Goal: Task Accomplishment & Management: Use online tool/utility

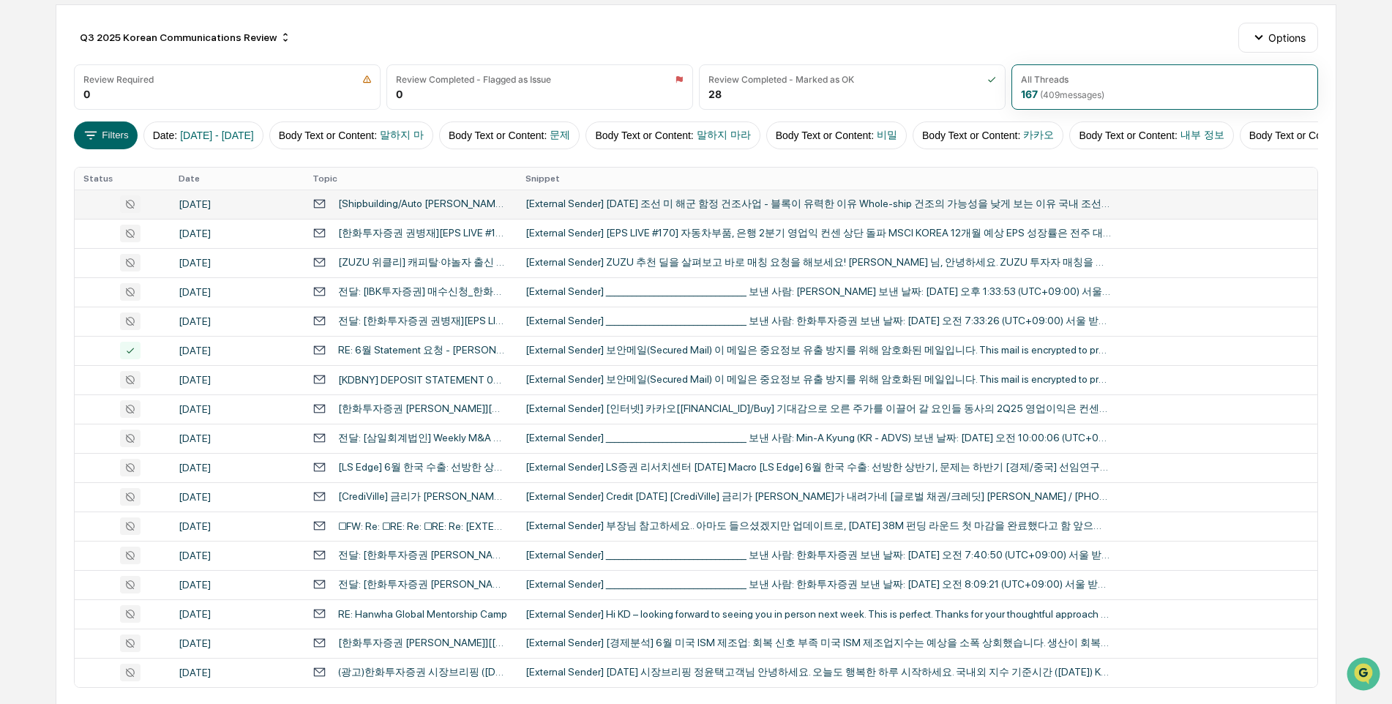
click at [699, 211] on div "[External Sender] [DATE] 조선 미 해군 함정 건조사업 - 블록이 유력한 이유 Whole-ship 건조의 가능성을 낮게 보는…" at bounding box center [817, 204] width 585 height 13
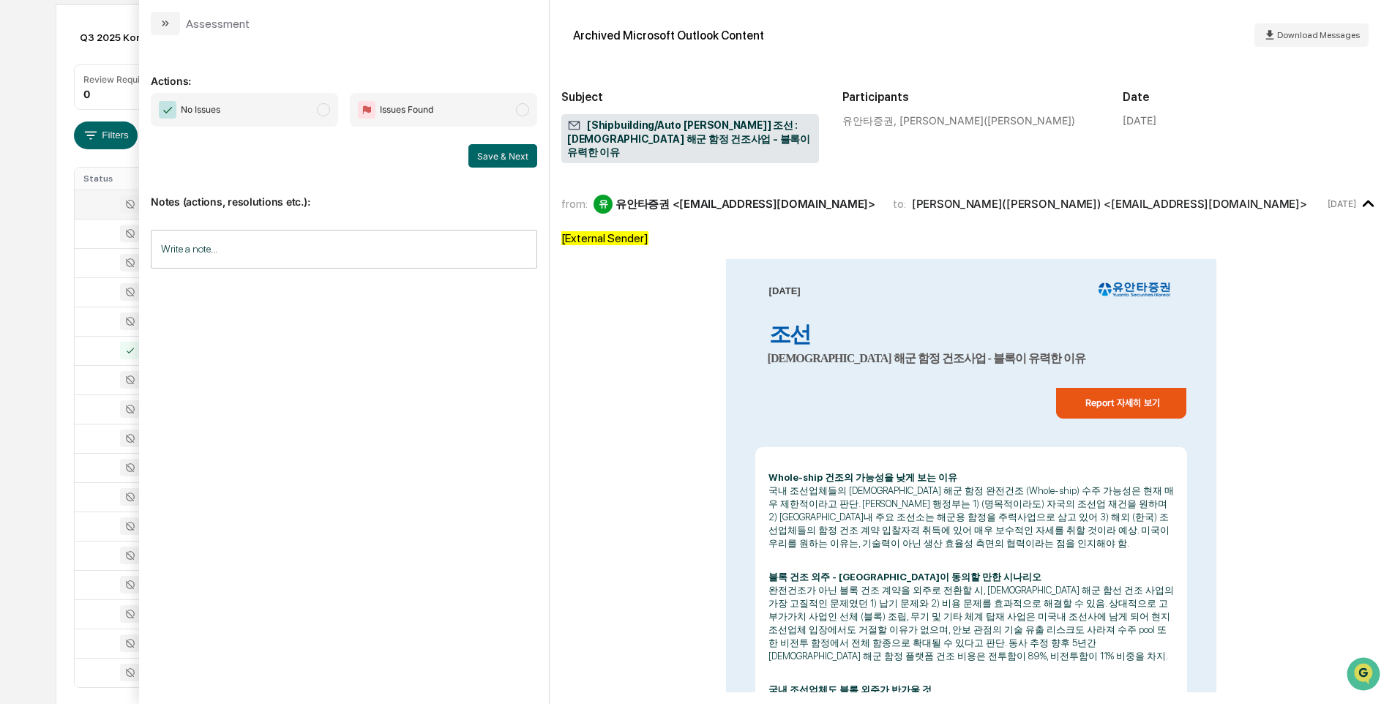
click at [325, 109] on span "modal" at bounding box center [323, 109] width 13 height 13
click at [490, 154] on button "Save & Next" at bounding box center [502, 155] width 69 height 23
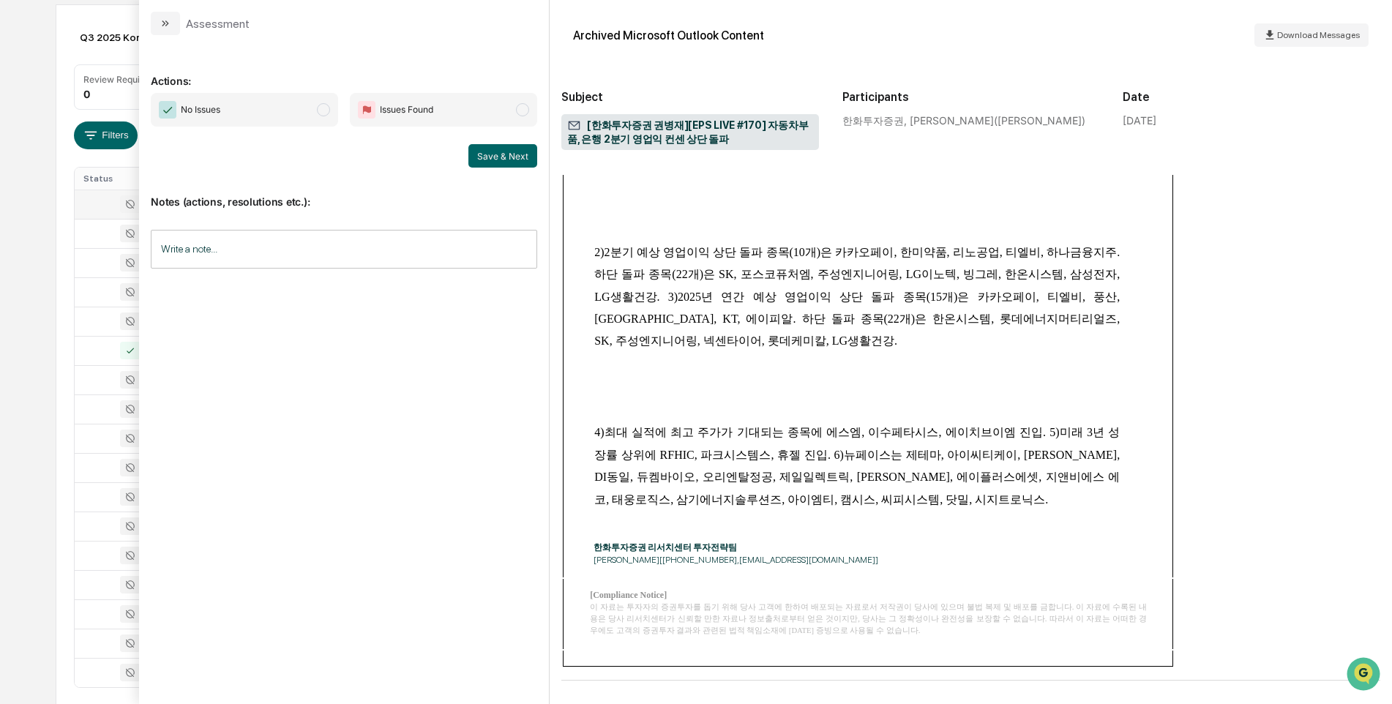
scroll to position [416, 0]
click at [324, 109] on span "modal" at bounding box center [323, 109] width 13 height 13
click at [492, 155] on button "Save & Next" at bounding box center [502, 155] width 69 height 23
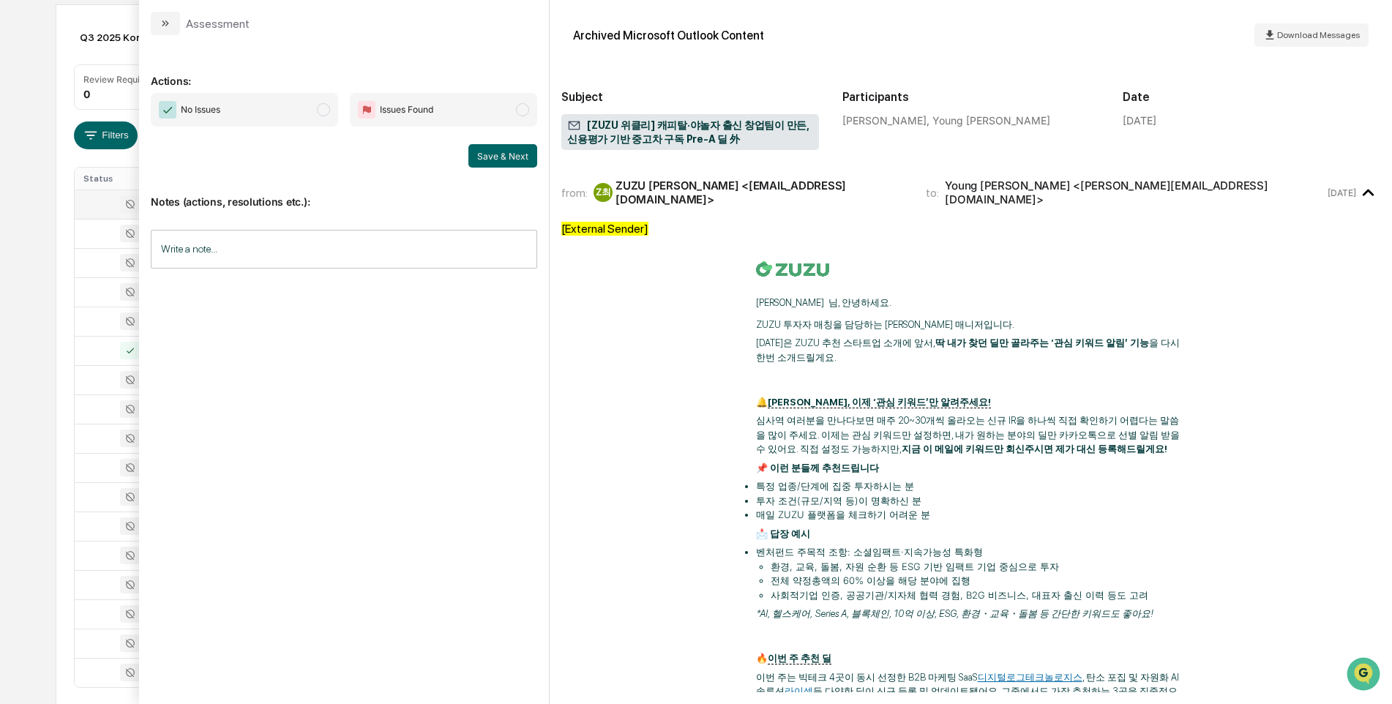
click at [320, 110] on span "modal" at bounding box center [323, 109] width 13 height 13
click at [492, 159] on button "Save & Next" at bounding box center [502, 155] width 69 height 23
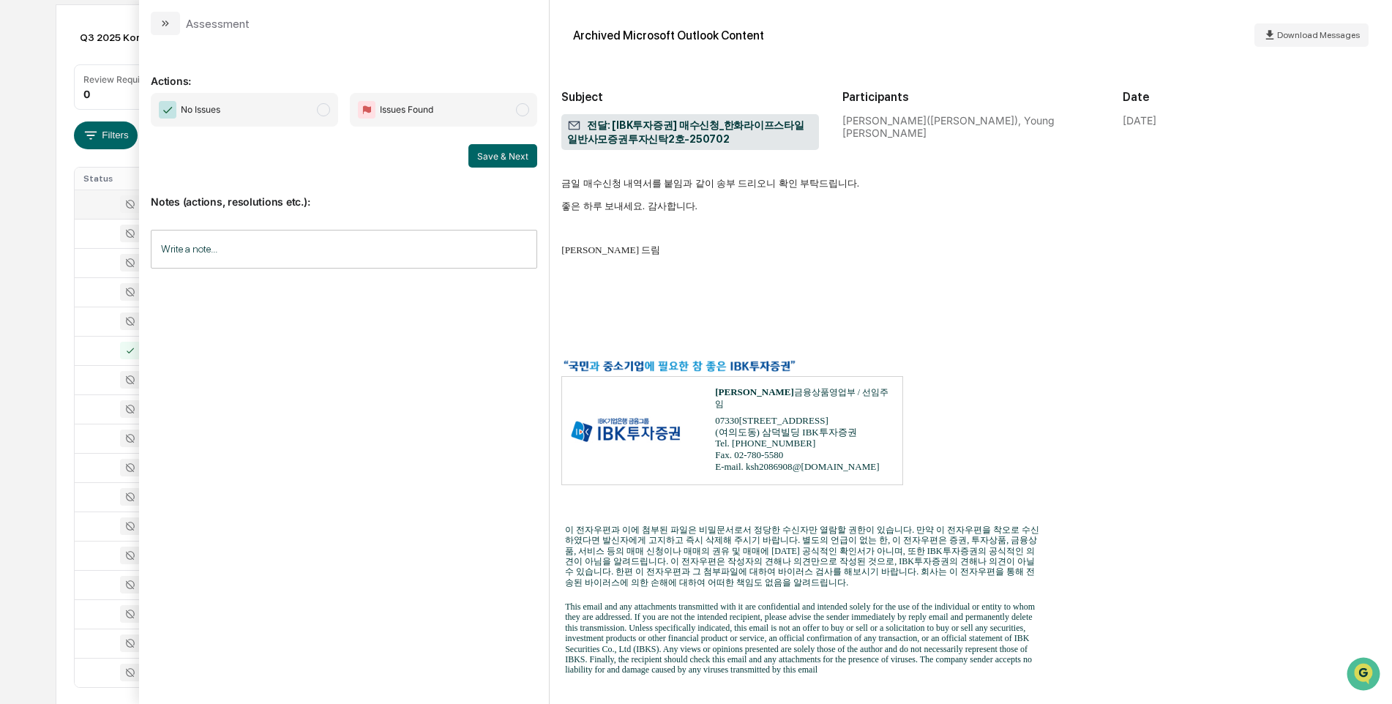
scroll to position [293, 0]
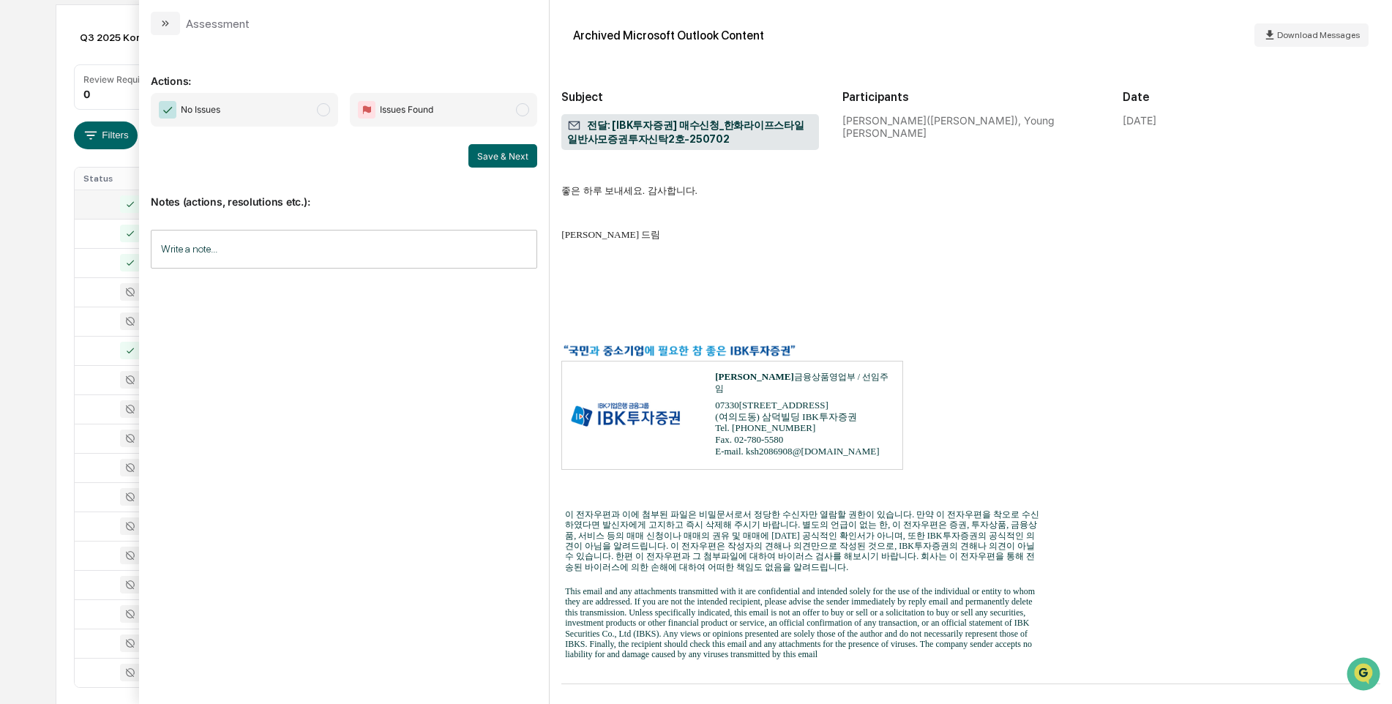
click at [324, 111] on span "modal" at bounding box center [323, 109] width 13 height 13
click at [485, 151] on button "Save & Next" at bounding box center [502, 155] width 69 height 23
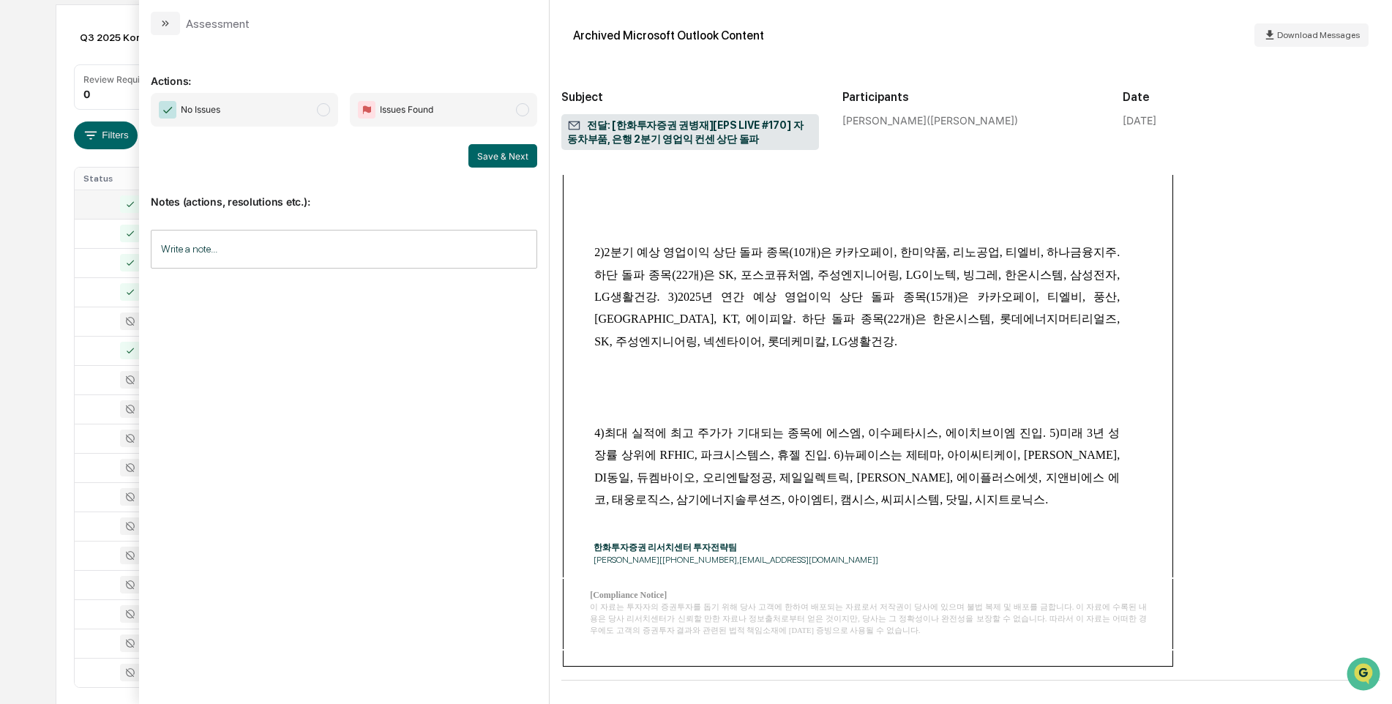
scroll to position [517, 0]
click at [318, 109] on span "modal" at bounding box center [323, 109] width 13 height 13
click at [482, 157] on button "Save & Next" at bounding box center [502, 155] width 69 height 23
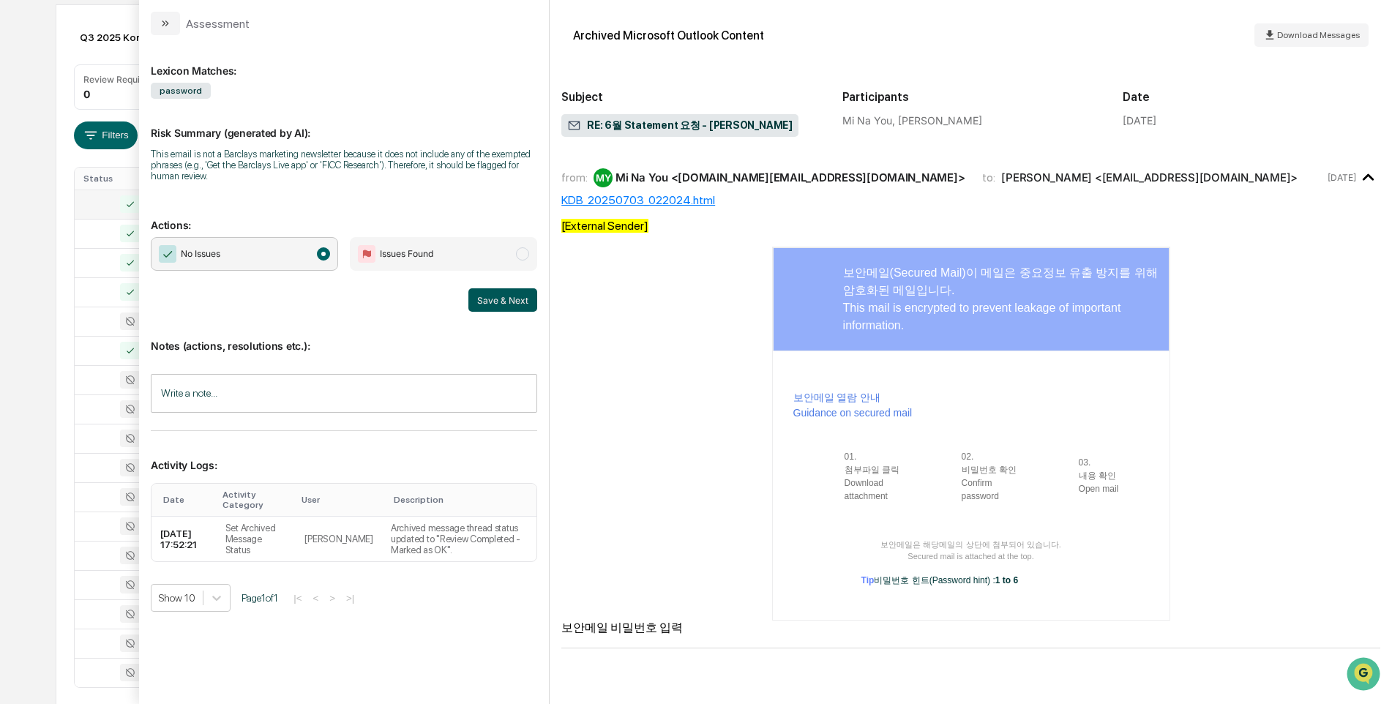
click at [503, 299] on button "Save & Next" at bounding box center [502, 299] width 69 height 23
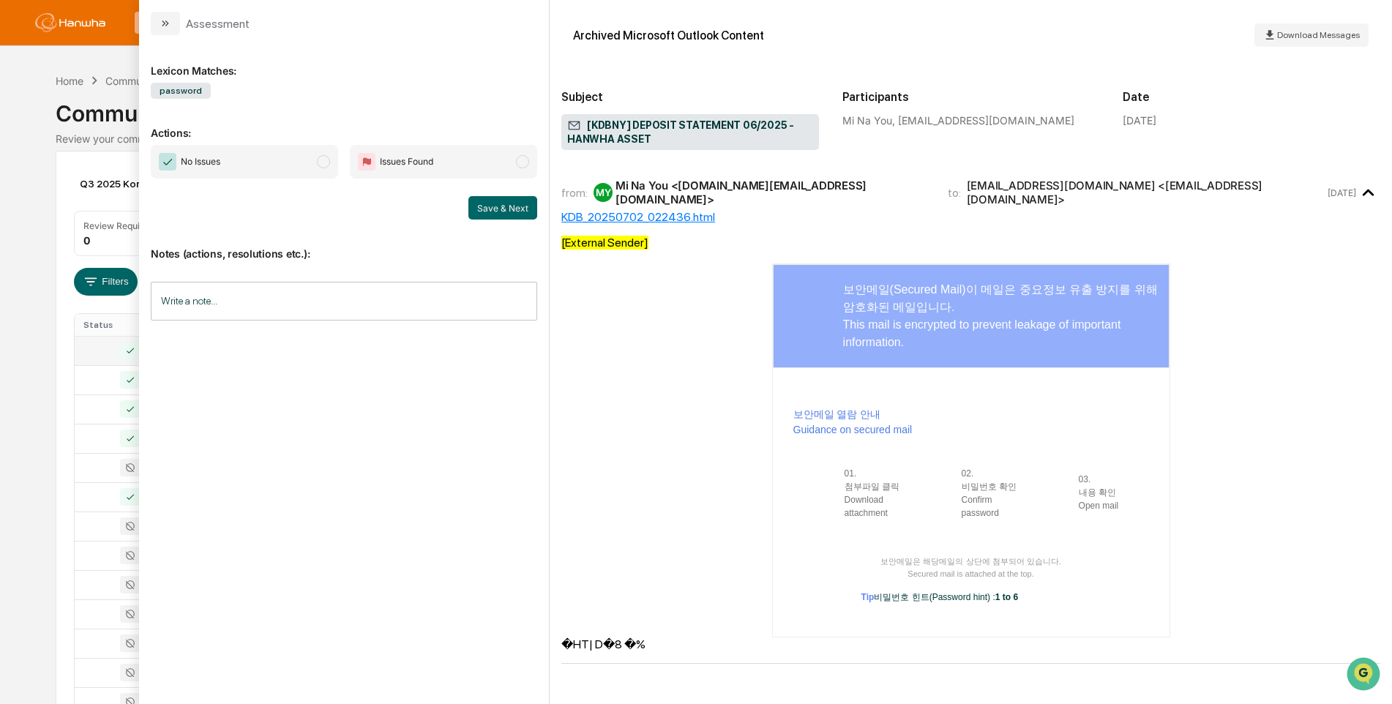
click at [329, 162] on span "modal" at bounding box center [323, 161] width 13 height 13
click at [514, 209] on button "Save & Next" at bounding box center [502, 207] width 69 height 23
